Goal: Information Seeking & Learning: Learn about a topic

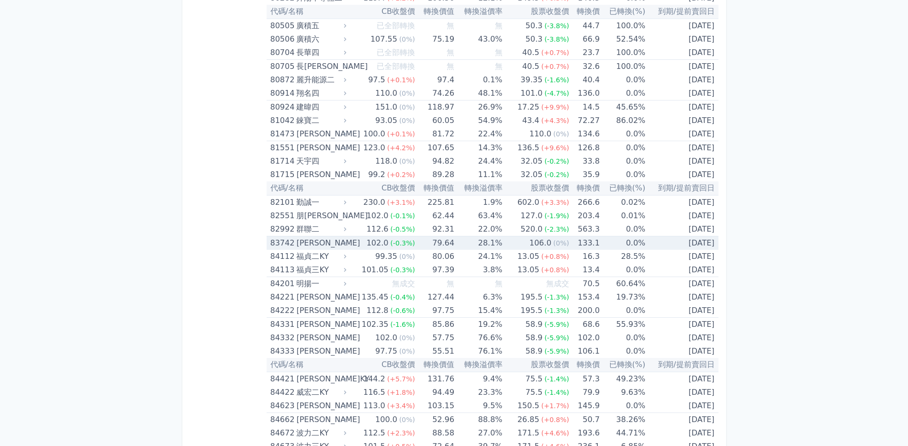
scroll to position [5054, 0]
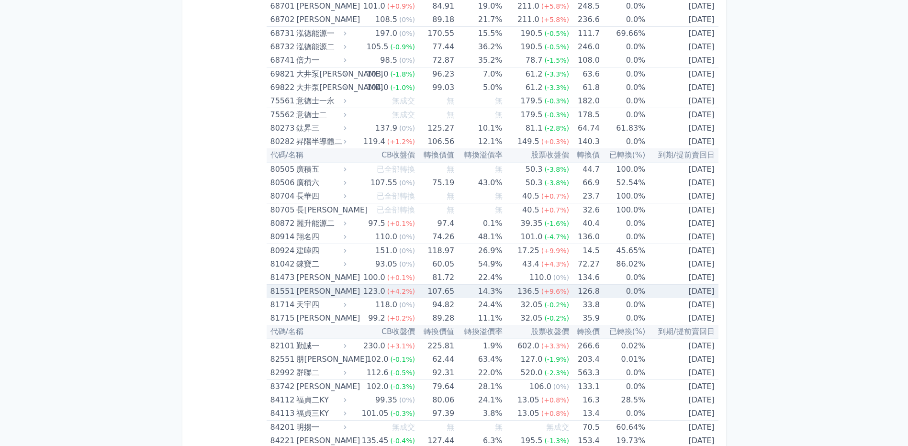
click at [291, 291] on div "81551" at bounding box center [282, 291] width 24 height 13
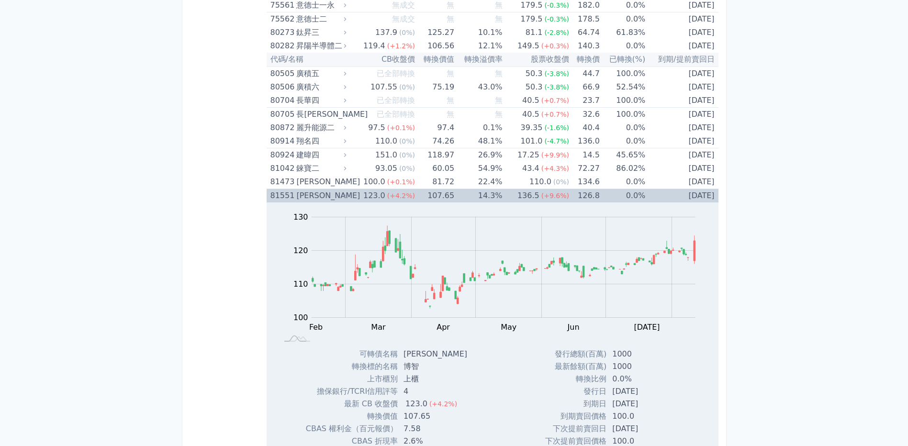
click at [299, 192] on div "[PERSON_NAME]" at bounding box center [320, 195] width 48 height 13
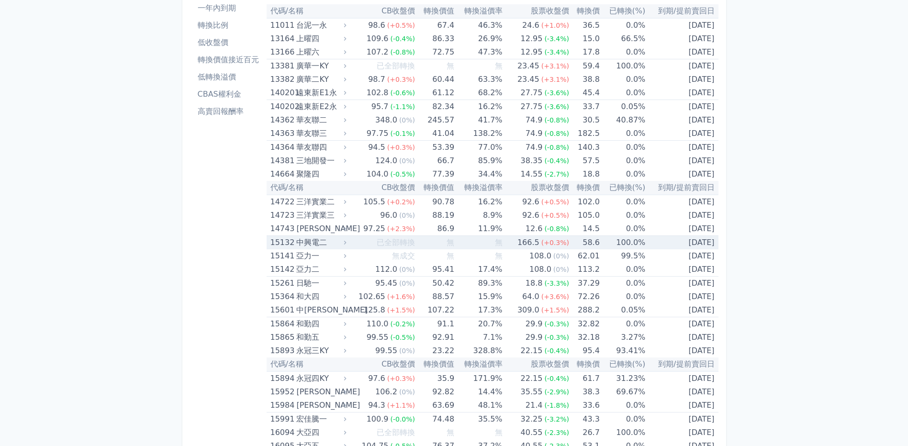
scroll to position [0, 0]
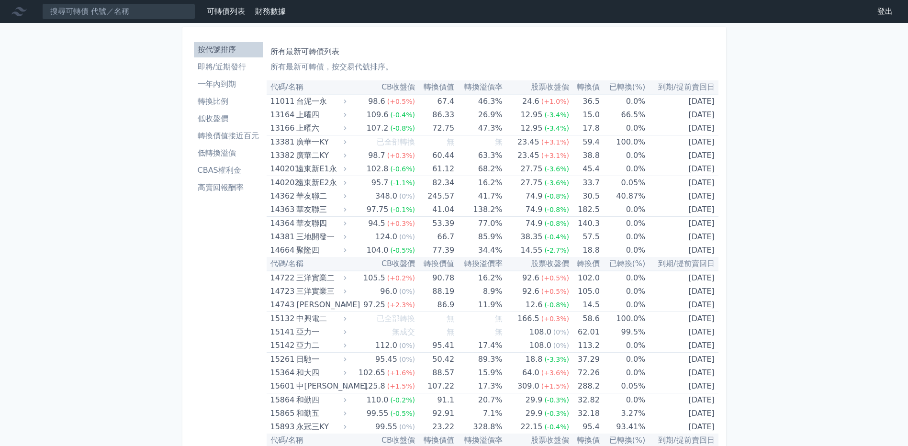
click at [231, 70] on li "即將/近期發行" at bounding box center [228, 66] width 69 height 11
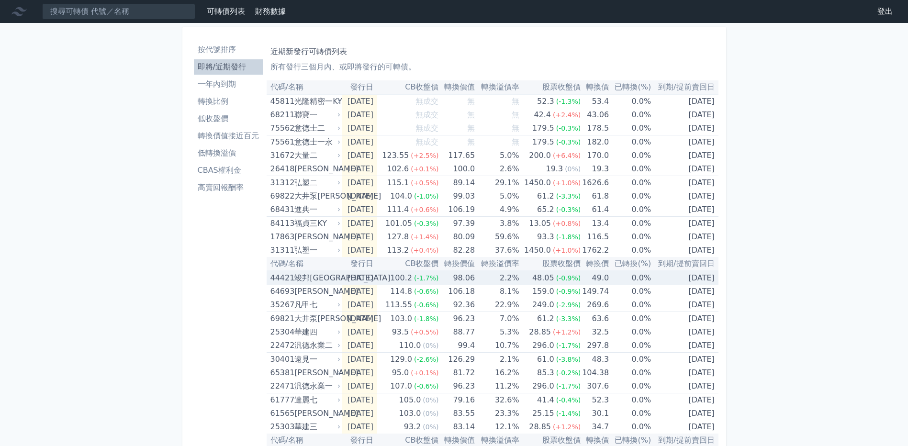
click at [296, 279] on div "竣邦[GEOGRAPHIC_DATA]" at bounding box center [316, 277] width 44 height 13
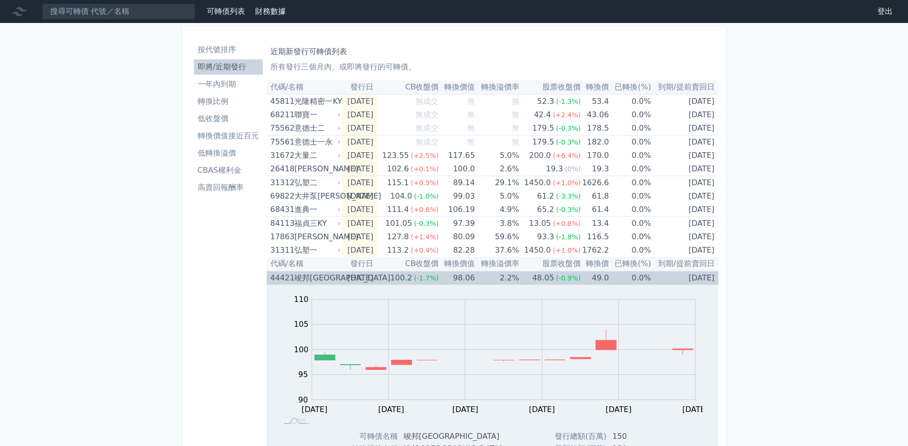
click at [296, 279] on div "竣邦[GEOGRAPHIC_DATA]" at bounding box center [316, 277] width 44 height 13
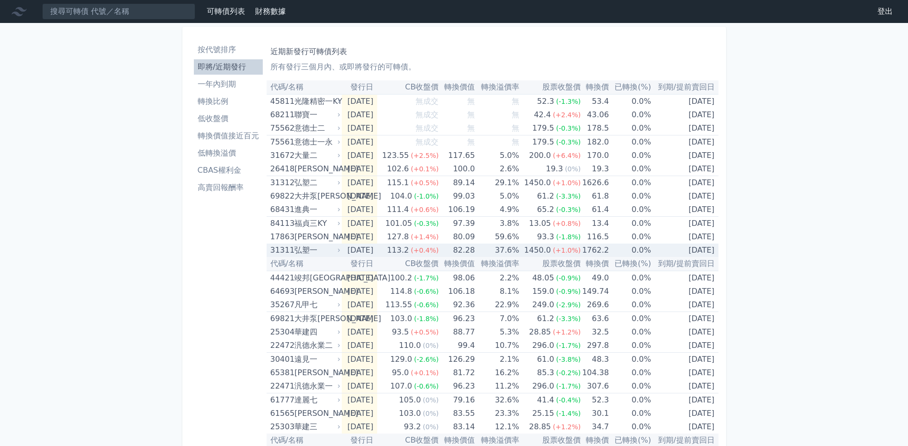
click at [303, 254] on div "弘塑一" at bounding box center [316, 250] width 44 height 13
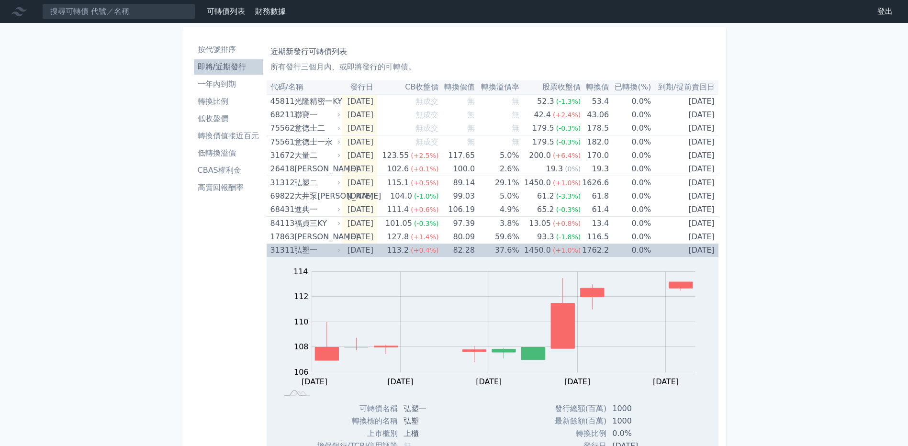
click at [303, 254] on div "弘塑一" at bounding box center [316, 250] width 44 height 13
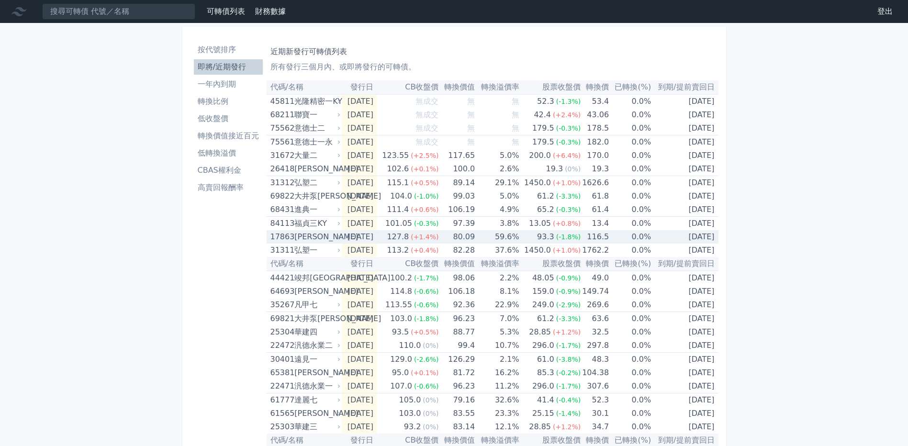
click at [309, 236] on div "[PERSON_NAME]" at bounding box center [316, 236] width 44 height 13
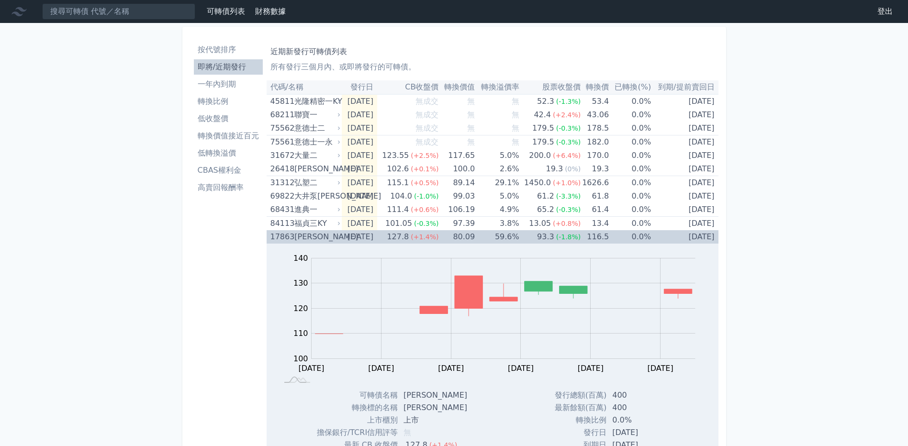
click at [309, 236] on div "[PERSON_NAME]" at bounding box center [316, 236] width 44 height 13
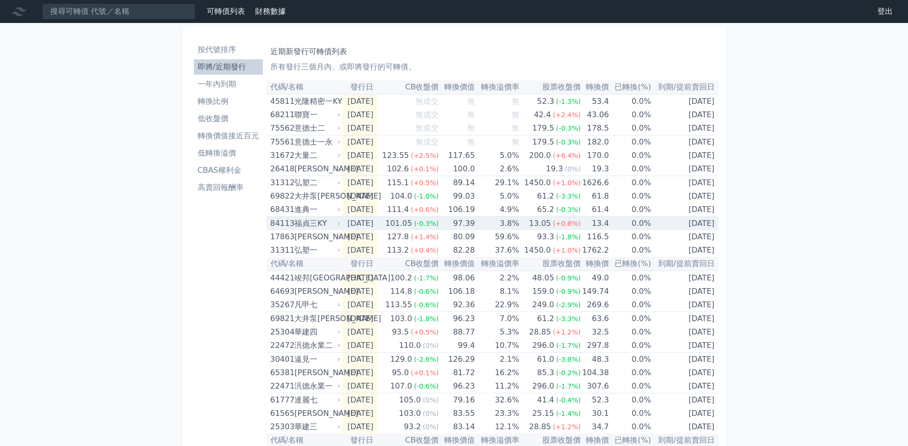
click at [305, 228] on div "福貞三KY" at bounding box center [316, 223] width 44 height 13
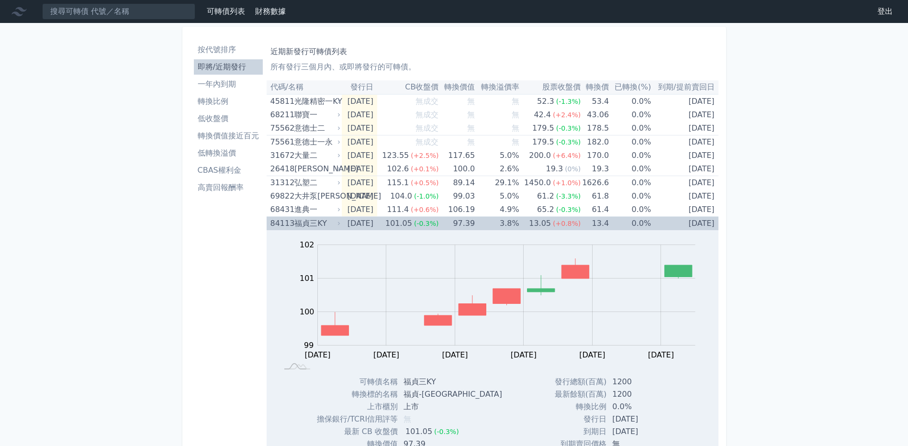
click at [305, 228] on div "福貞三KY" at bounding box center [316, 223] width 44 height 13
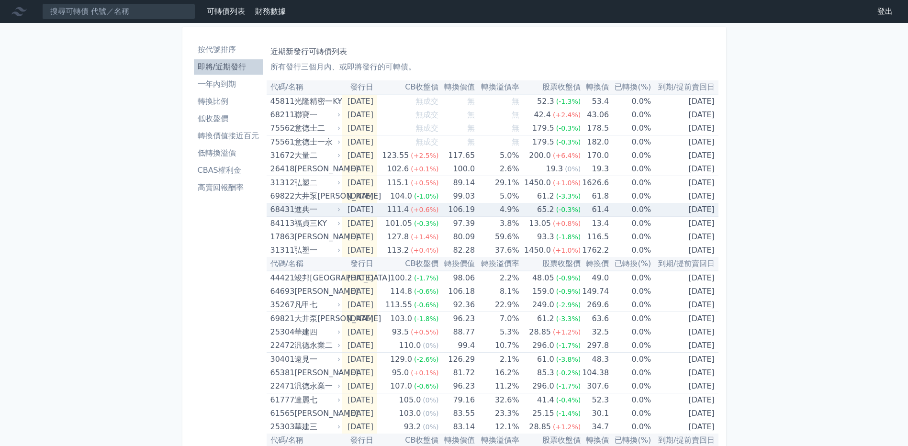
click at [308, 210] on div "進典一" at bounding box center [316, 209] width 44 height 13
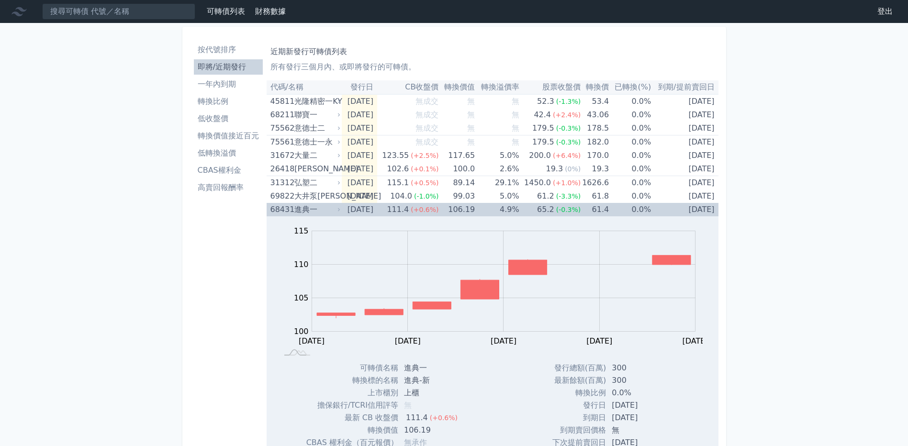
click at [299, 210] on div "進典一" at bounding box center [316, 209] width 44 height 13
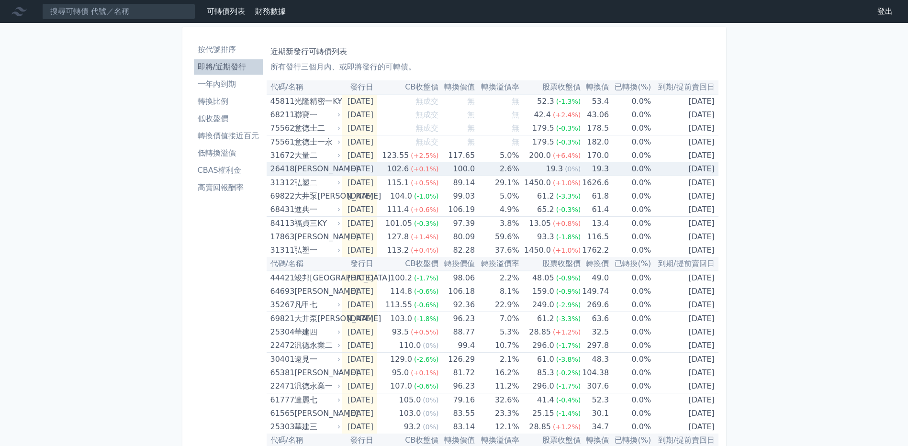
click at [308, 172] on div "[PERSON_NAME]" at bounding box center [316, 168] width 44 height 13
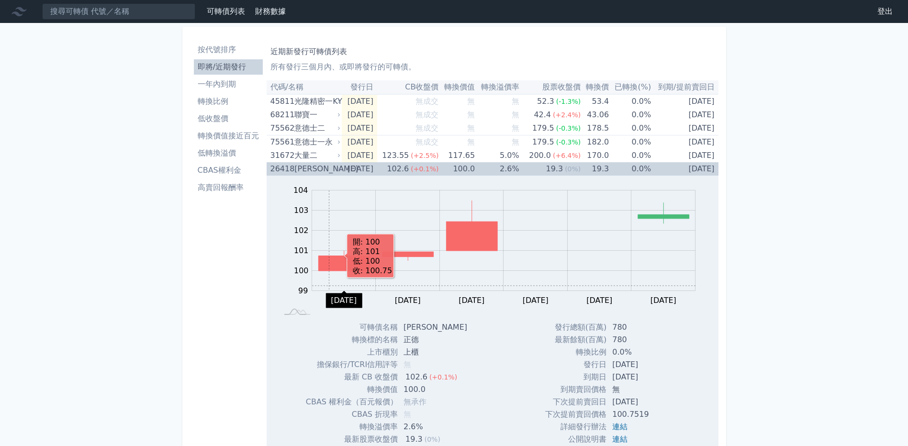
scroll to position [48, 0]
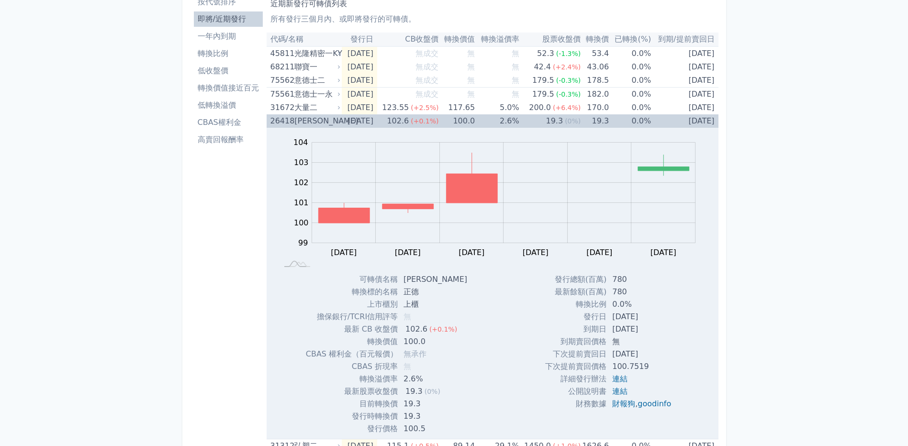
click at [324, 125] on div "[PERSON_NAME]" at bounding box center [316, 120] width 44 height 13
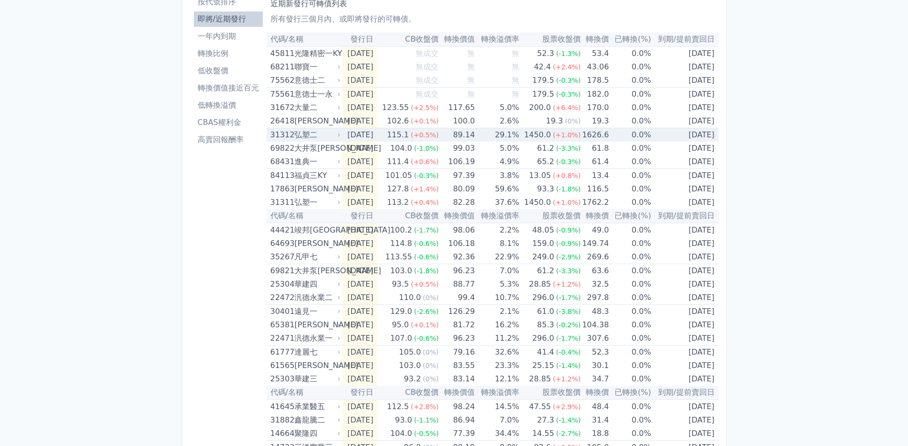
click at [321, 131] on div "弘塑二" at bounding box center [316, 134] width 44 height 13
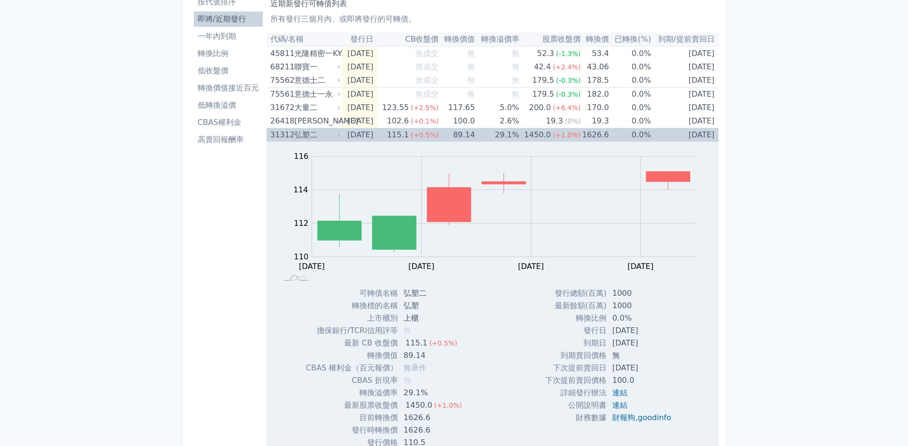
click at [321, 131] on div "弘塑二" at bounding box center [316, 134] width 44 height 13
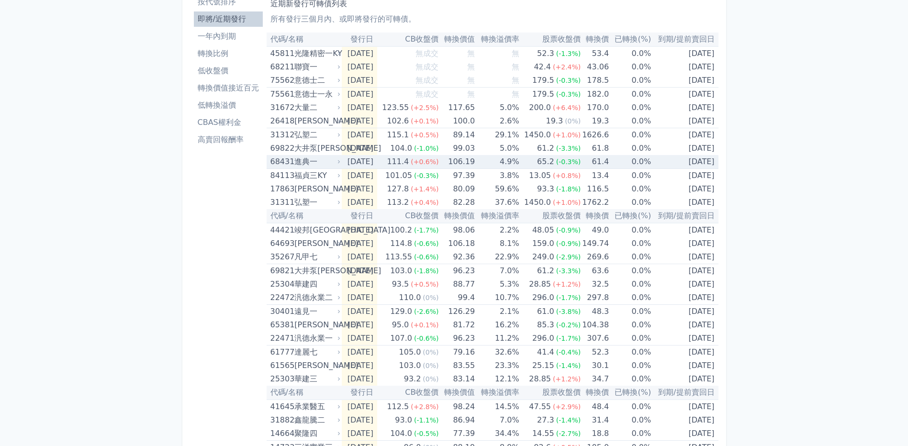
click at [310, 164] on div "進典一" at bounding box center [316, 161] width 44 height 13
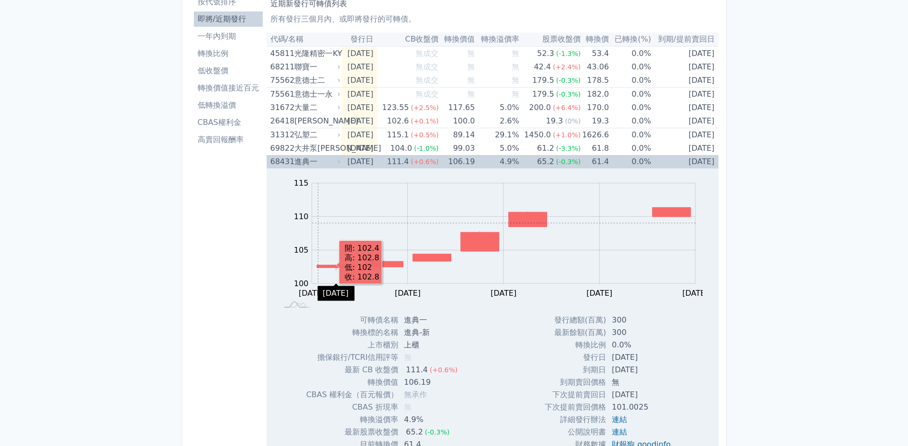
scroll to position [96, 0]
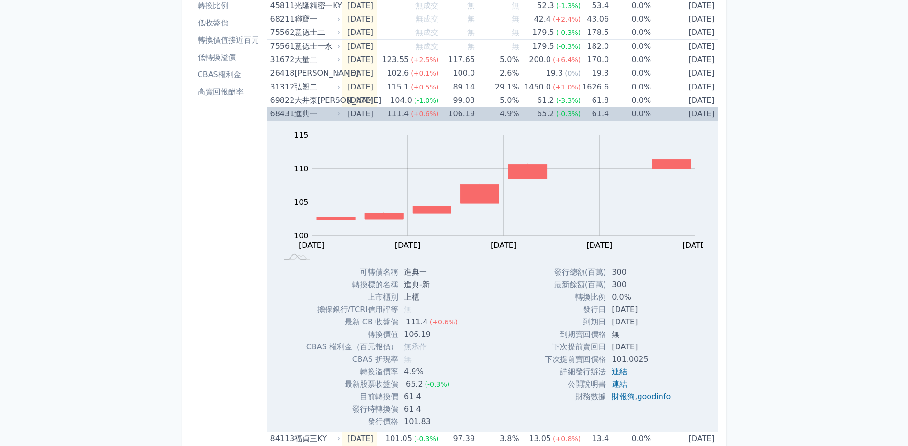
click at [309, 114] on div "進典一" at bounding box center [316, 113] width 44 height 13
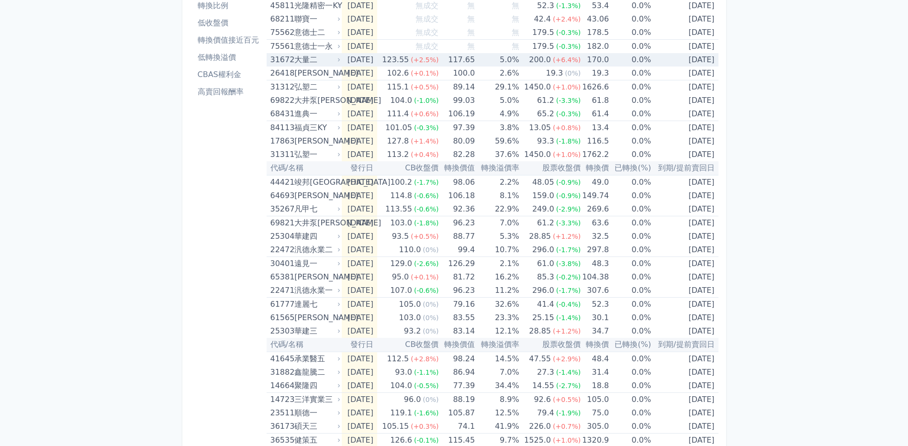
click at [335, 54] on div "大量二" at bounding box center [316, 59] width 44 height 13
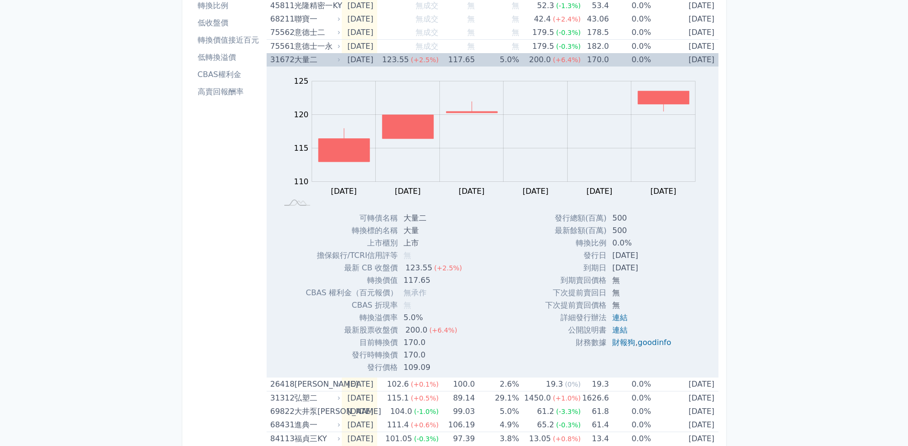
click at [335, 54] on div "大量二" at bounding box center [316, 59] width 44 height 13
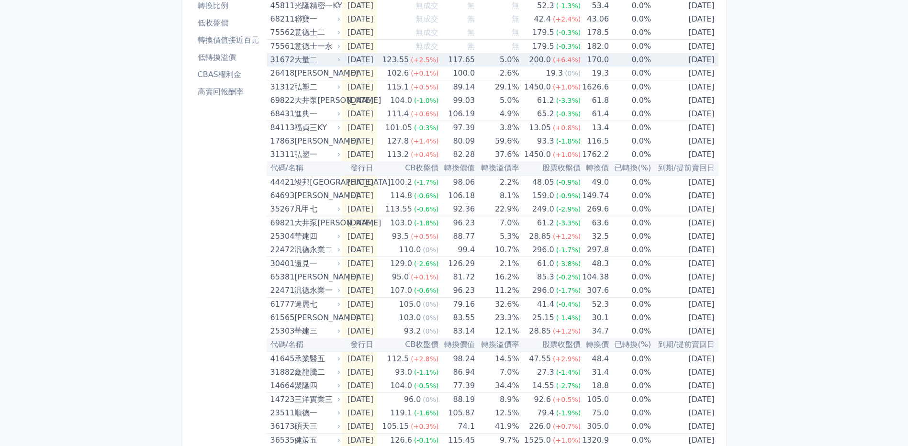
scroll to position [0, 0]
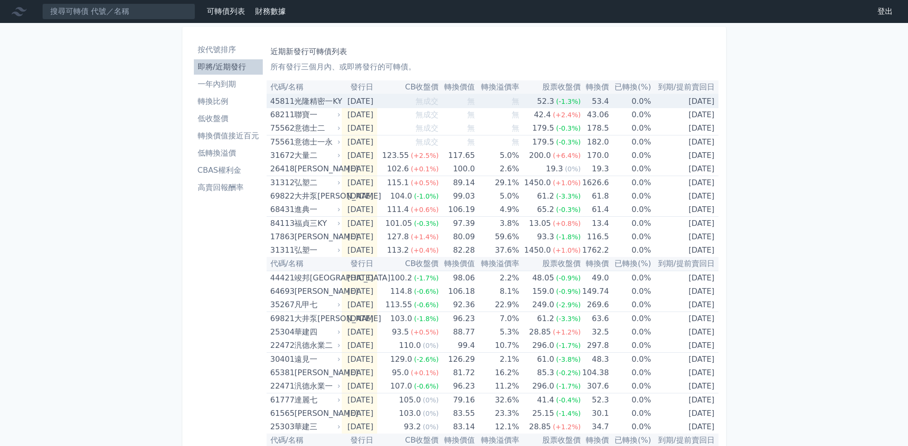
click at [316, 101] on div "光隆精密一KY" at bounding box center [316, 101] width 44 height 13
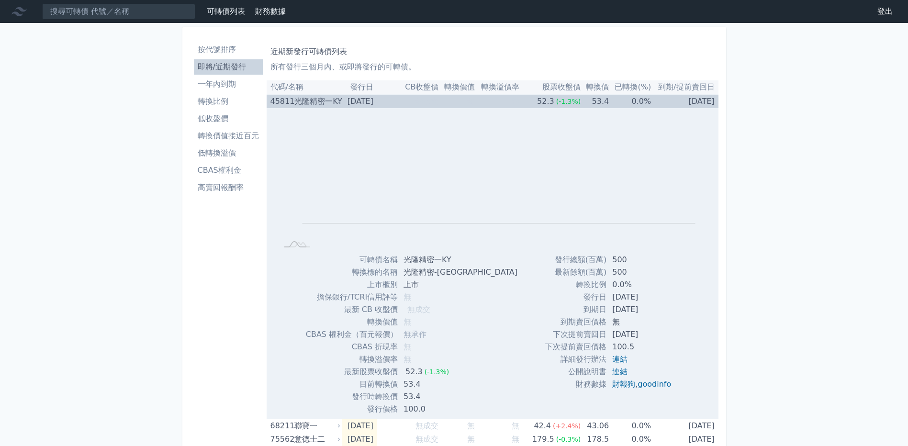
click at [316, 101] on div "光隆精密一KY" at bounding box center [316, 101] width 44 height 13
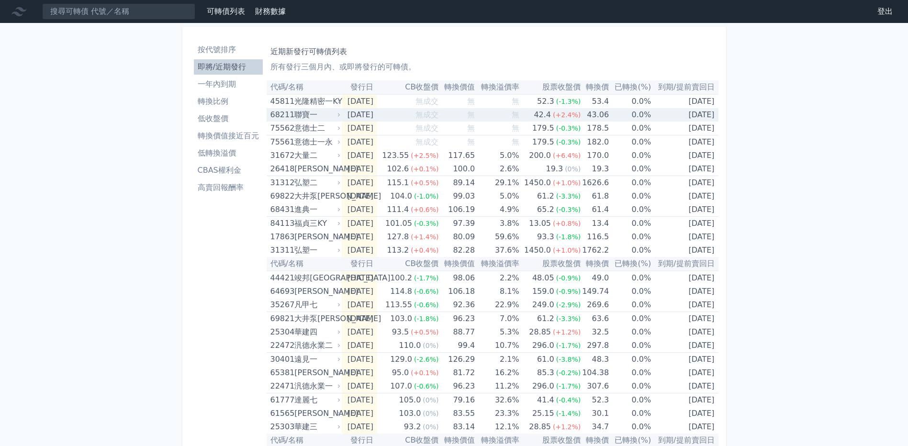
click at [310, 112] on div "聯寶一" at bounding box center [316, 114] width 44 height 13
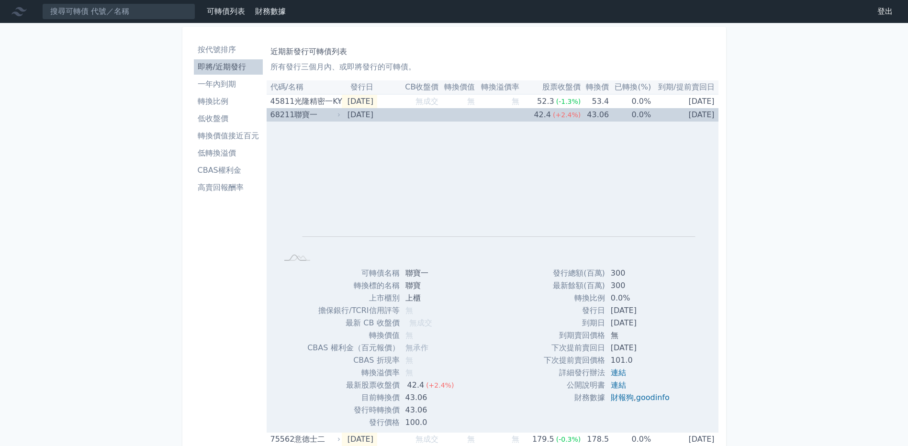
click at [310, 112] on div "聯寶一" at bounding box center [316, 114] width 44 height 13
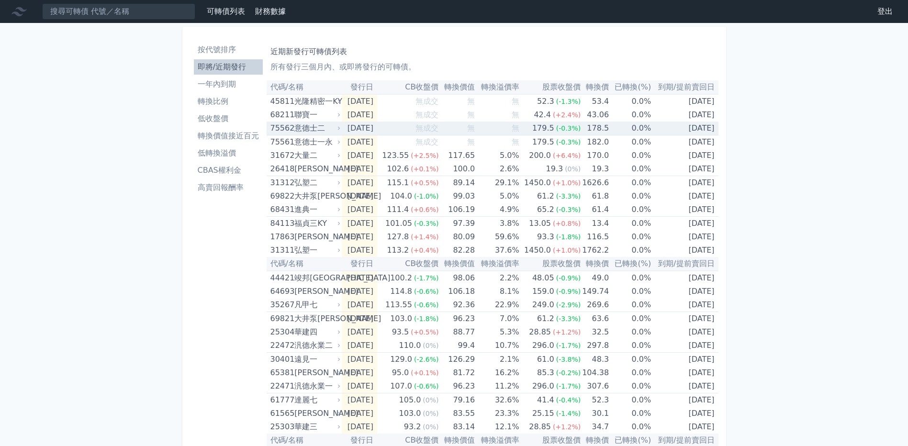
click at [304, 126] on div "意德士二" at bounding box center [316, 128] width 44 height 13
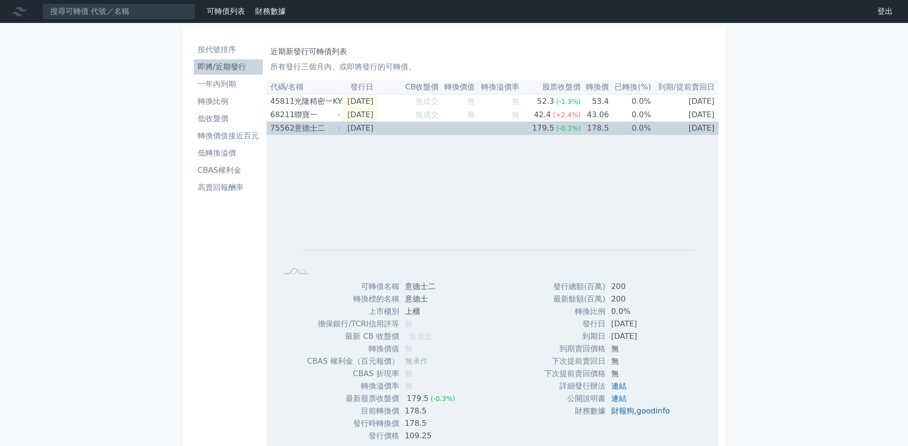
click at [304, 126] on div "意德士二" at bounding box center [316, 128] width 44 height 13
